Goal: Download file/media

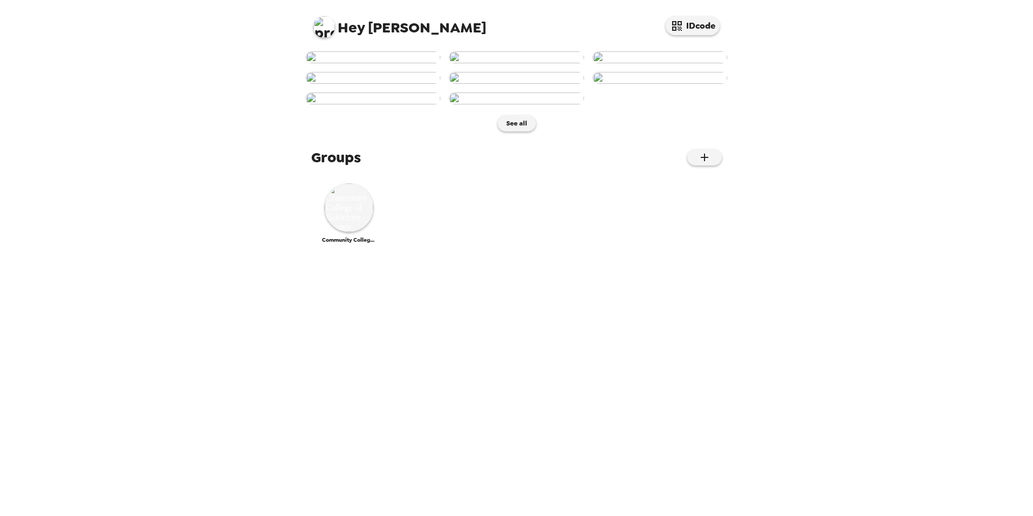
scroll to position [212, 0]
click at [343, 232] on img at bounding box center [349, 207] width 49 height 49
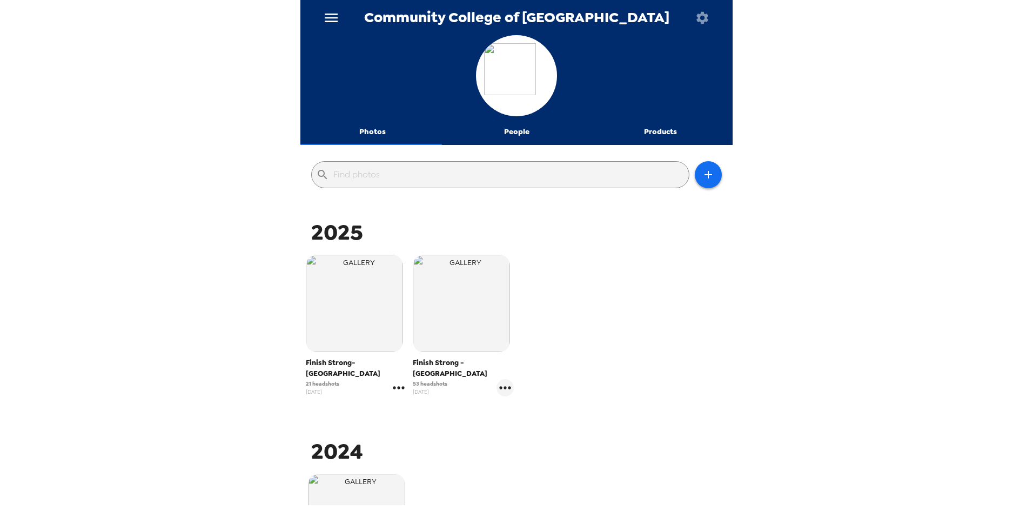
click at [395, 379] on icon "gallery menu" at bounding box center [398, 387] width 17 height 17
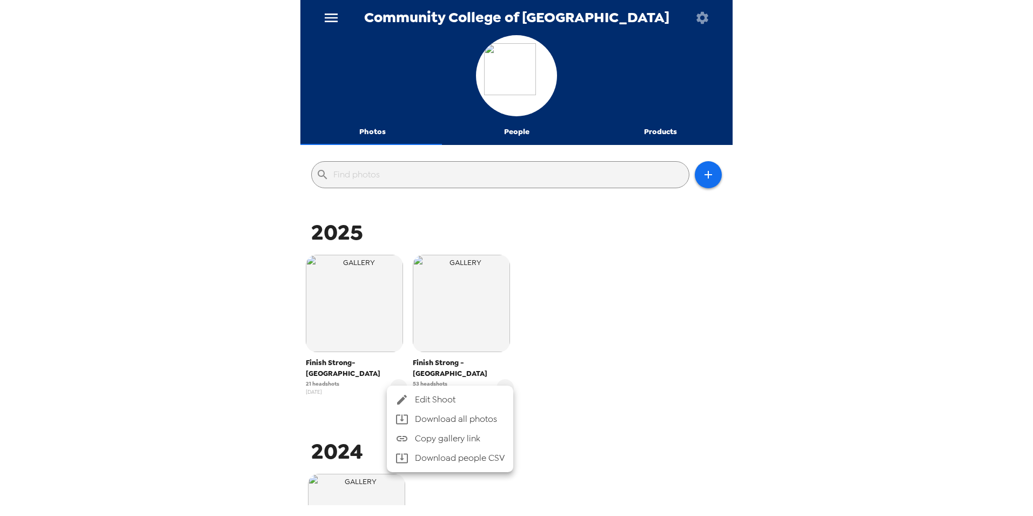
click at [456, 460] on li "Download people CSV" at bounding box center [450, 457] width 126 height 19
